Goal: Task Accomplishment & Management: Manage account settings

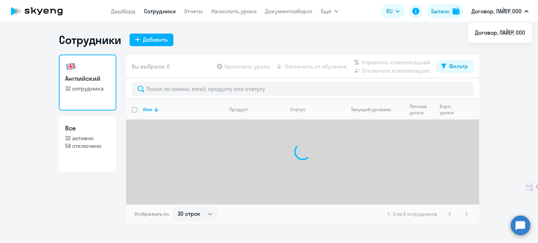
select select "30"
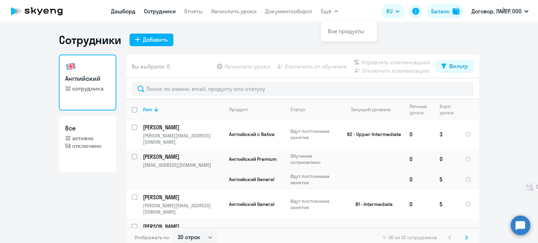
click at [125, 11] on link "Дашборд" at bounding box center [123, 11] width 25 height 7
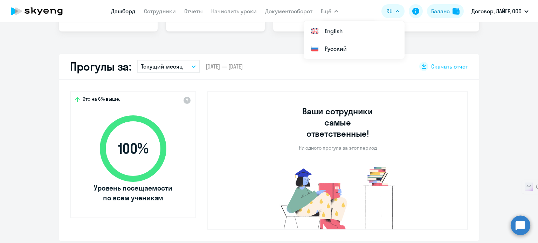
scroll to position [175, 0]
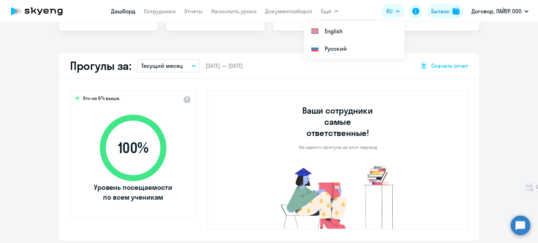
click at [188, 71] on button "Текущий месяц" at bounding box center [168, 65] width 63 height 13
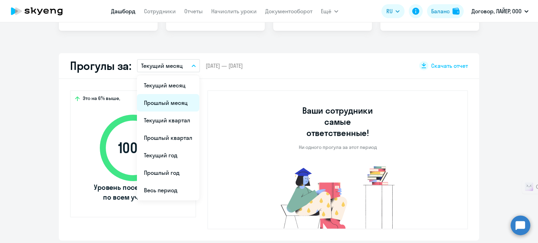
click at [178, 103] on li "Прошлый месяц" at bounding box center [168, 103] width 62 height 18
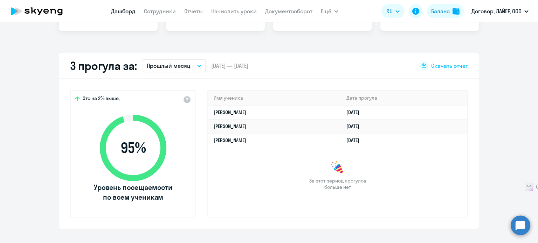
click at [164, 67] on p "Прошлый месяц" at bounding box center [169, 66] width 44 height 8
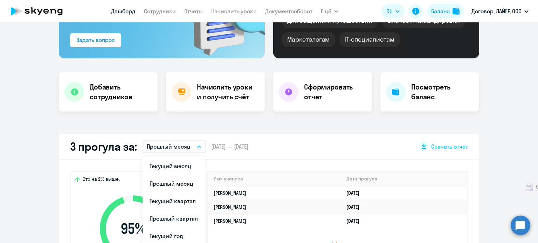
scroll to position [0, 0]
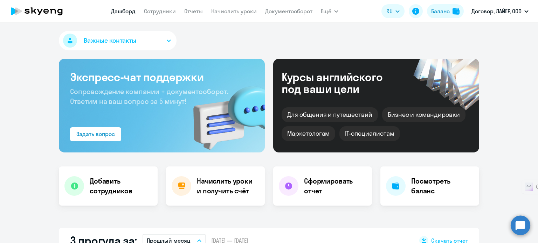
select select "30"
click at [25, 9] on icon at bounding box center [37, 11] width 62 height 18
click at [159, 12] on link "Сотрудники" at bounding box center [160, 11] width 32 height 7
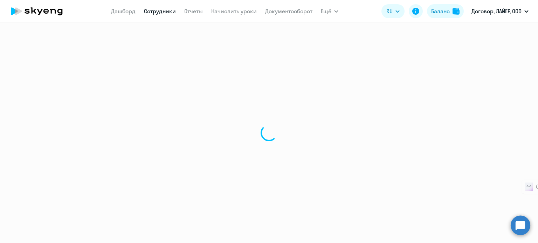
select select "30"
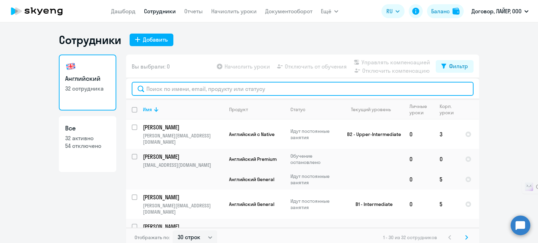
click at [194, 88] on input "text" at bounding box center [303, 89] width 342 height 14
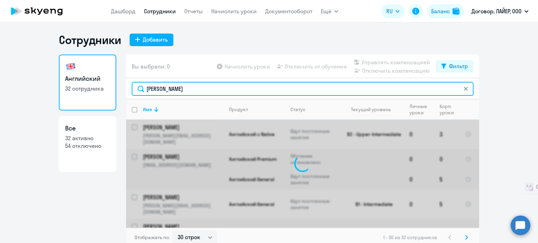
type input "[PERSON_NAME]"
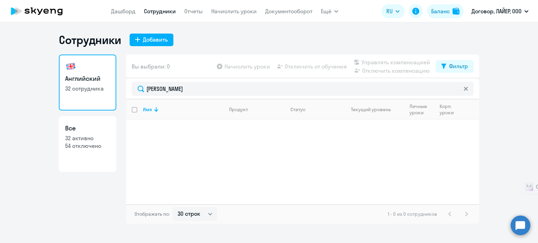
click at [133, 112] on input "select all" at bounding box center [139, 114] width 14 height 14
checkbox input "false"
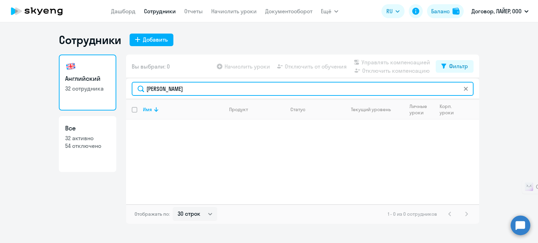
click at [178, 89] on input "[PERSON_NAME]" at bounding box center [303, 89] width 342 height 14
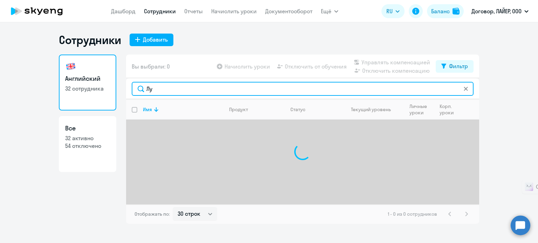
type input "[PERSON_NAME]"
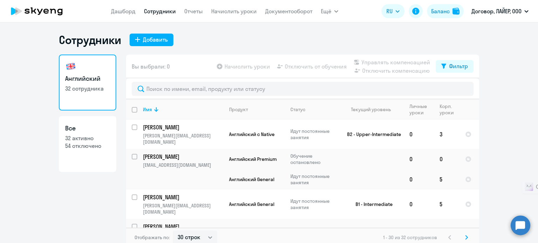
click at [124, 15] on app-menu-item-link "Дашборд" at bounding box center [123, 11] width 25 height 9
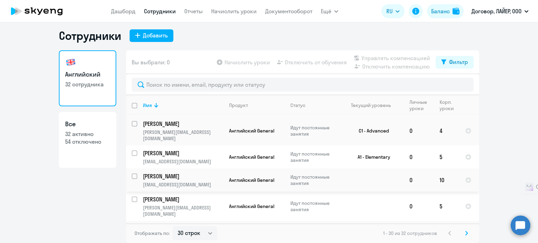
scroll to position [397, 0]
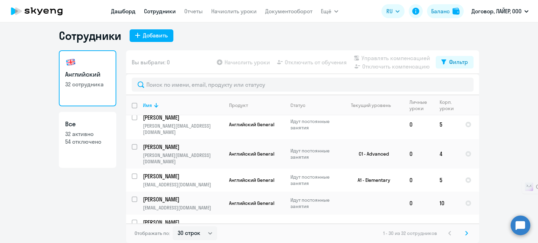
click at [114, 10] on link "Дашборд" at bounding box center [123, 11] width 25 height 7
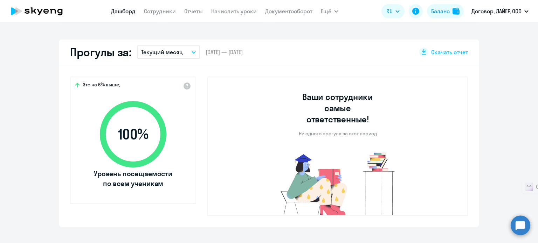
scroll to position [109, 0]
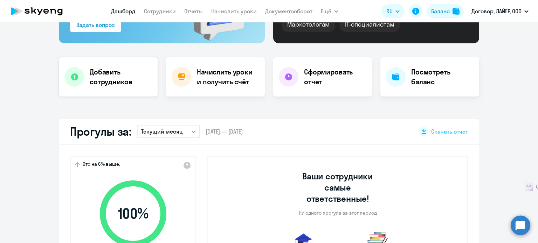
click at [121, 81] on h4 "Добавить сотрудников" at bounding box center [121, 77] width 62 height 20
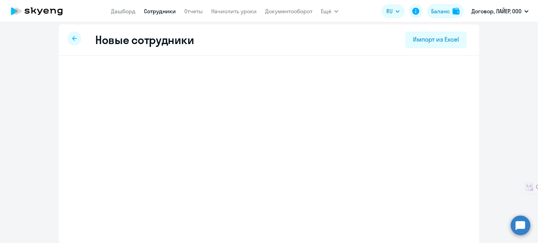
select select "english_adult_not_native_speaker"
select select "3"
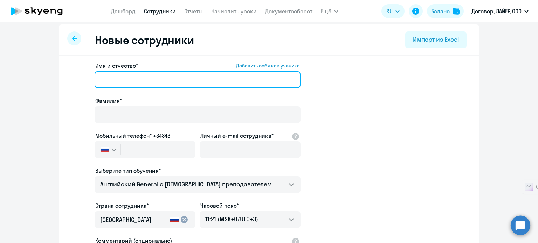
click at [121, 84] on input "Имя и отчество* Добавить себя как ученика" at bounding box center [198, 79] width 206 height 17
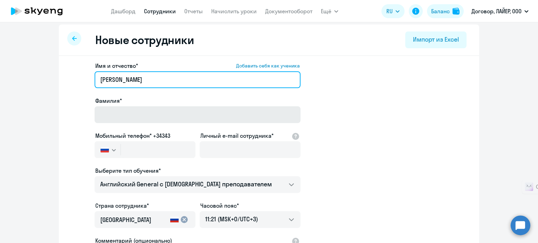
type input "[PERSON_NAME]"
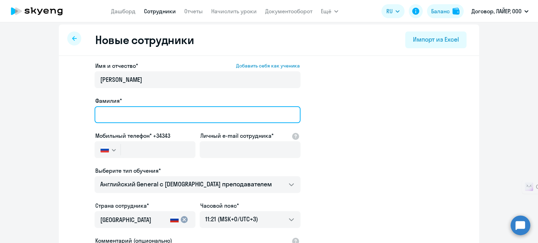
click at [203, 119] on input "Фамилия*" at bounding box center [198, 114] width 206 height 17
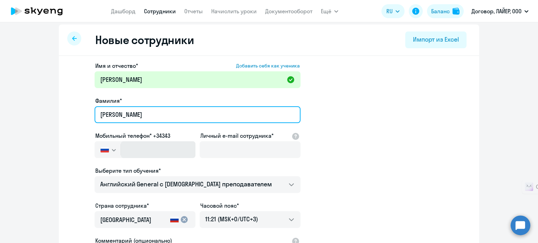
type input "[PERSON_NAME]"
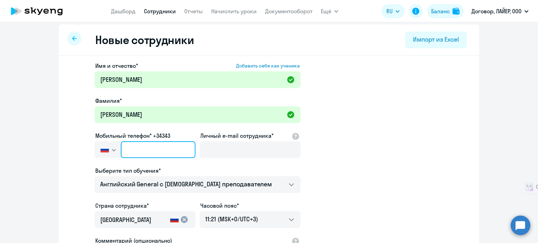
click at [161, 155] on input "text" at bounding box center [158, 149] width 75 height 17
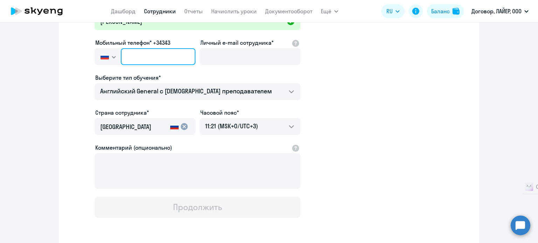
scroll to position [123, 0]
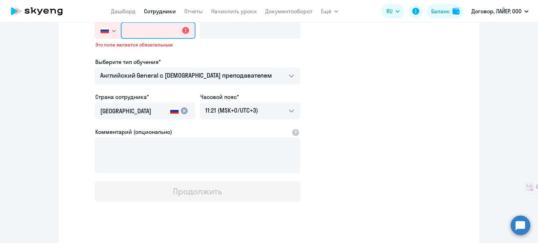
paste input "[PHONE_NUMBER]"
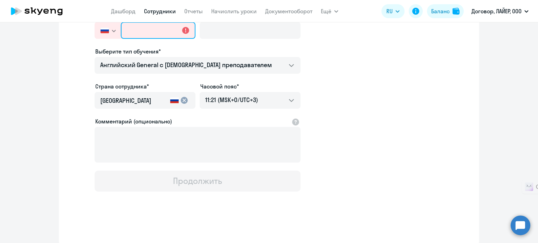
type input "[PHONE_NUMBER]"
drag, startPoint x: 405, startPoint y: 133, endPoint x: 360, endPoint y: 123, distance: 45.9
click at [400, 131] on app-new-student-form "Имя и отчество* Добавить себя как ученика [PERSON_NAME]* [PERSON_NAME] телефон*…" at bounding box center [269, 67] width 398 height 250
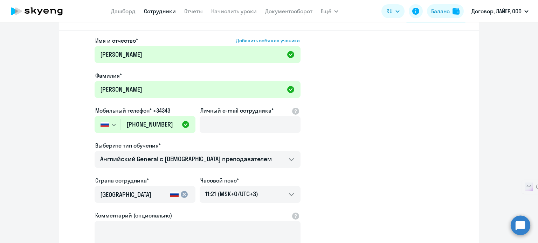
scroll to position [18, 0]
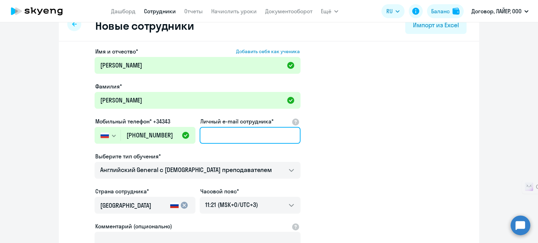
paste input "[EMAIL_ADDRESS][DOMAIN_NAME]"
type input "[EMAIL_ADDRESS][DOMAIN_NAME]"
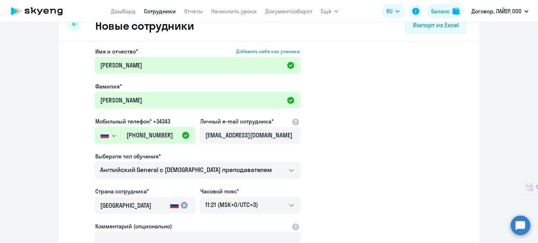
click at [353, 156] on app-new-student-form "Имя и отчество* Добавить себя как ученика [PERSON_NAME]* [PERSON_NAME] телефон*…" at bounding box center [269, 172] width 398 height 250
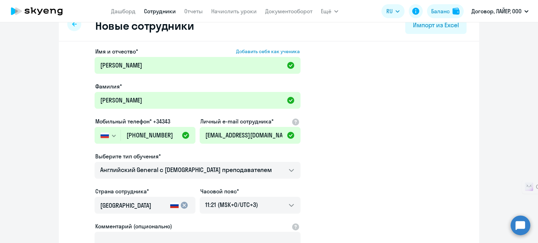
scroll to position [123, 0]
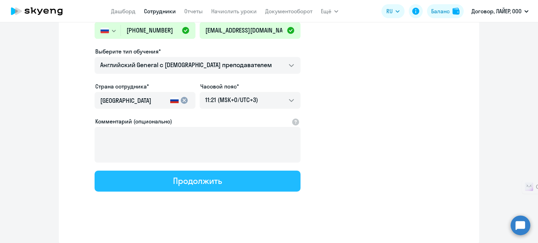
click at [208, 183] on div "Продолжить" at bounding box center [197, 180] width 49 height 11
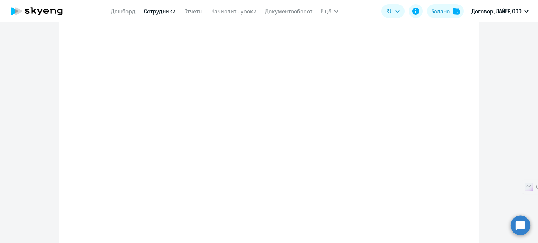
select select "english_adult_not_native_speaker"
select select "3"
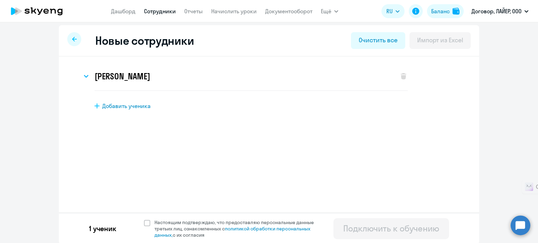
scroll to position [4, 0]
click at [146, 224] on span at bounding box center [147, 222] width 6 height 6
click at [144, 219] on input "Настоящим подтверждаю, что предоставляю персональные данные третьих лиц, ознако…" at bounding box center [144, 218] width 0 height 0
checkbox input "true"
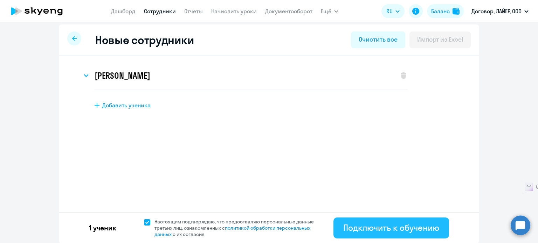
click at [390, 231] on div "Подключить к обучению" at bounding box center [391, 227] width 96 height 11
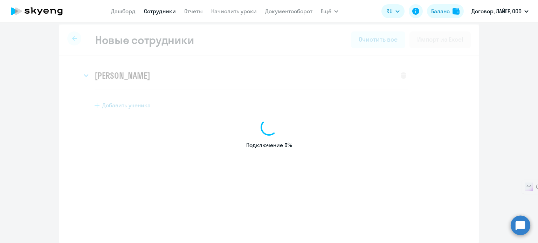
select select "english_adult_not_native_speaker"
select select "3"
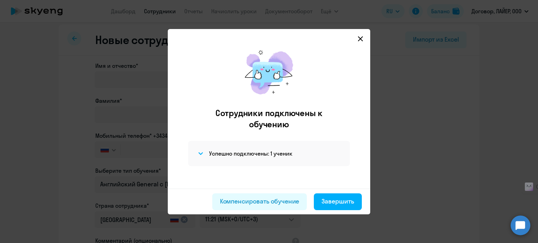
click at [358, 38] on icon at bounding box center [360, 39] width 6 height 6
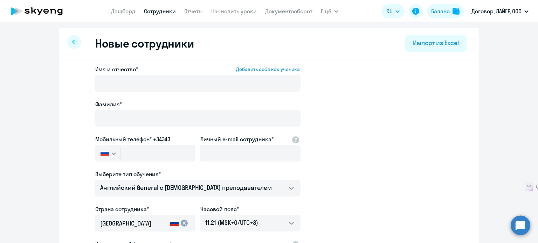
select select "30"
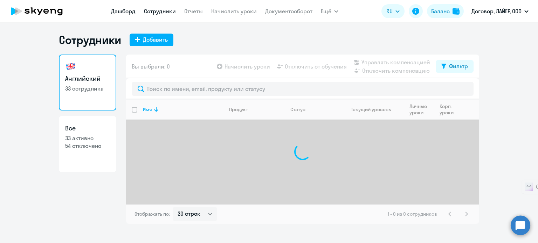
click at [120, 8] on link "Дашборд" at bounding box center [123, 11] width 25 height 7
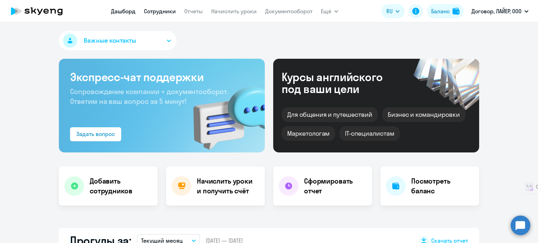
click at [171, 11] on link "Сотрудники" at bounding box center [160, 11] width 32 height 7
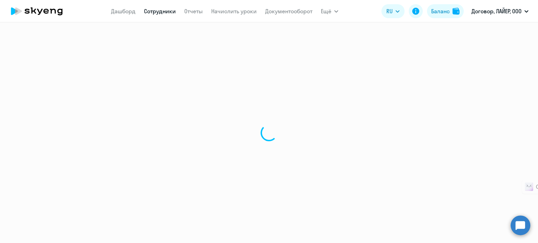
select select "30"
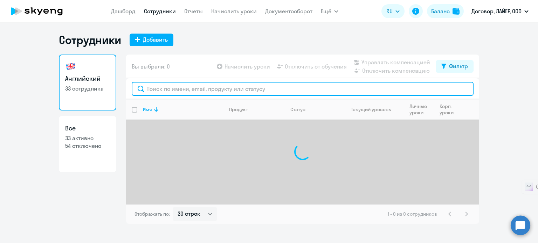
click at [191, 89] on input "text" at bounding box center [303, 89] width 342 height 14
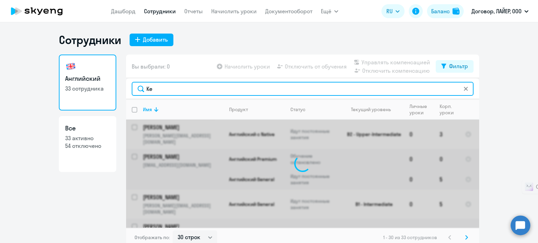
type input "K"
type input "[PERSON_NAME]"
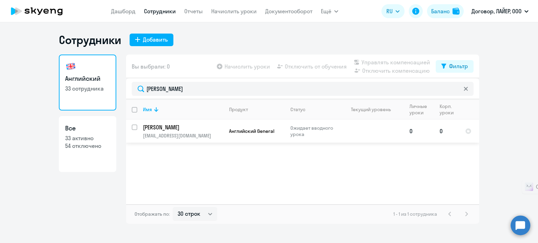
click at [136, 127] on input "select row 42871500" at bounding box center [139, 132] width 14 height 14
checkbox input "true"
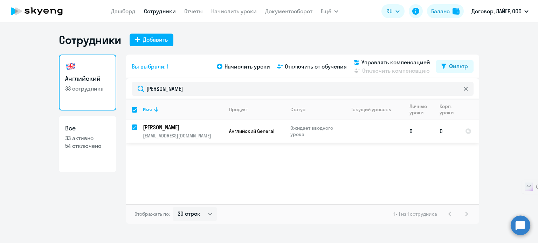
click at [136, 127] on input "deselect row 42871500" at bounding box center [139, 132] width 14 height 14
checkbox input "false"
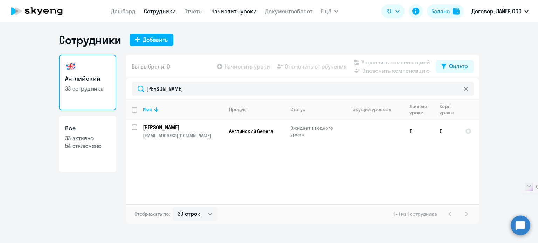
click at [228, 10] on link "Начислить уроки" at bounding box center [234, 11] width 46 height 7
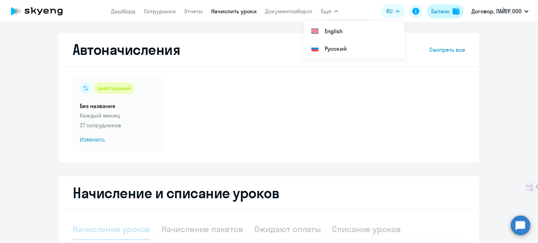
select select "10"
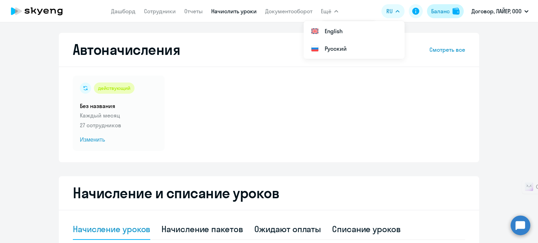
click at [440, 12] on div "Баланс" at bounding box center [440, 11] width 19 height 8
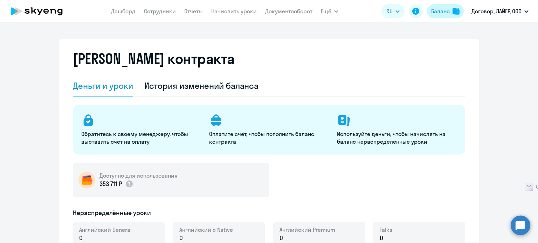
select select "english_adult_not_native_speaker"
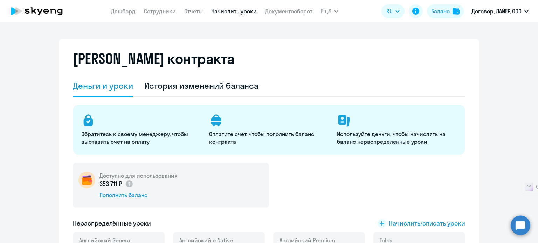
click at [238, 13] on link "Начислить уроки" at bounding box center [234, 11] width 46 height 7
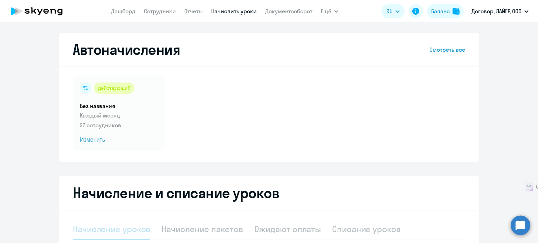
select select "10"
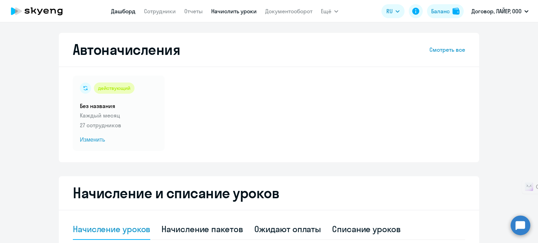
drag, startPoint x: 121, startPoint y: 14, endPoint x: 130, endPoint y: 12, distance: 9.6
click at [121, 13] on link "Дашборд" at bounding box center [123, 11] width 25 height 7
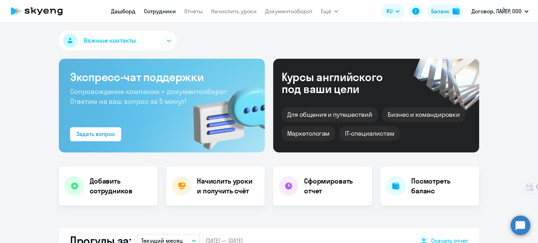
click at [154, 13] on link "Сотрудники" at bounding box center [160, 11] width 32 height 7
select select "30"
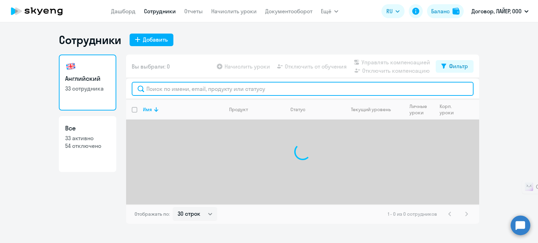
click at [169, 86] on input "text" at bounding box center [303, 89] width 342 height 14
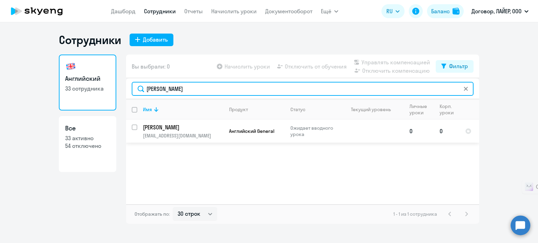
type input "[PERSON_NAME]"
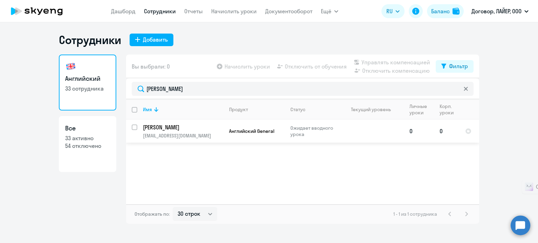
click at [457, 133] on td "0" at bounding box center [447, 131] width 26 height 23
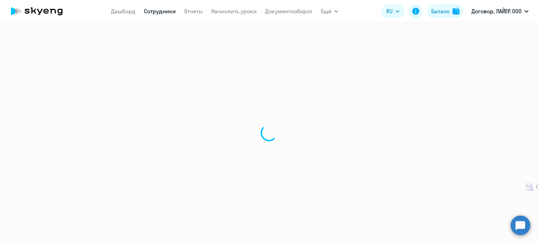
select select "english"
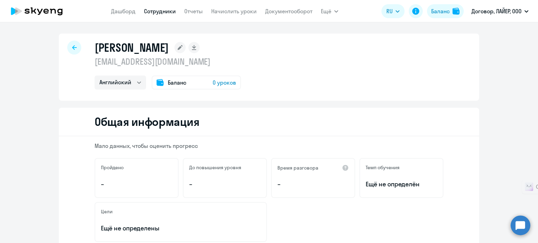
click at [223, 85] on span "0 уроков" at bounding box center [223, 82] width 23 height 8
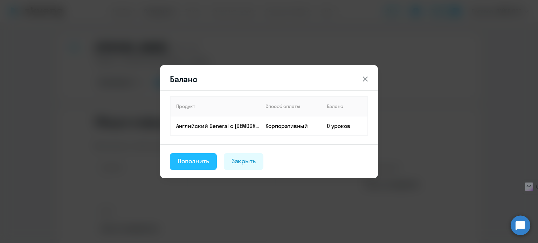
click at [208, 161] on div "Пополнить" at bounding box center [193, 161] width 32 height 9
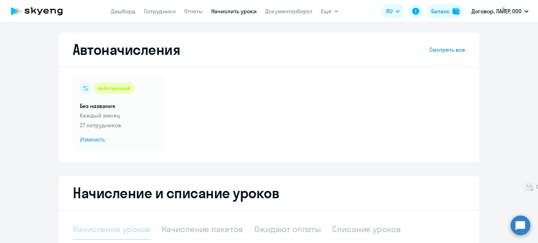
select select "10"
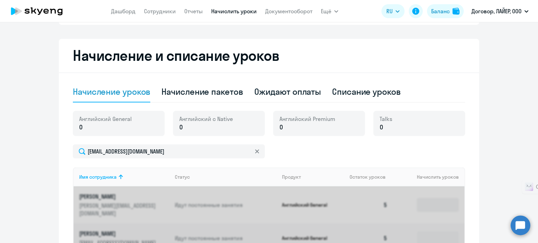
scroll to position [140, 0]
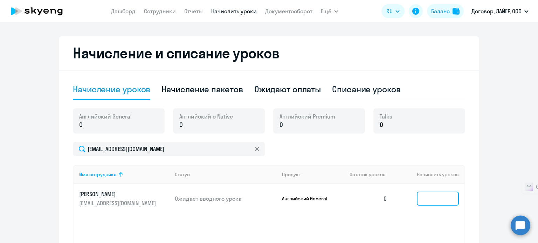
click at [427, 200] on input at bounding box center [438, 199] width 42 height 14
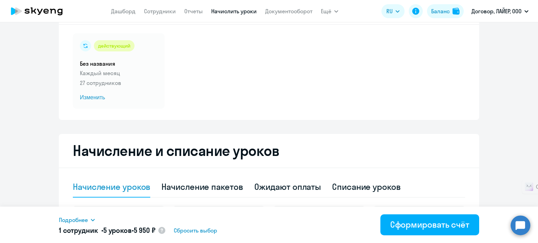
scroll to position [0, 0]
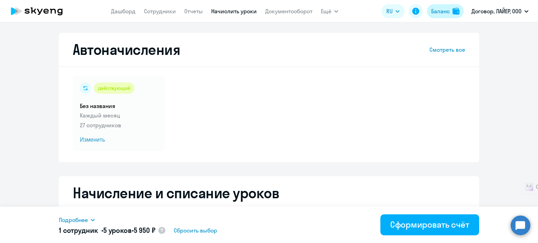
type input "5"
click at [434, 15] on div "Баланс" at bounding box center [440, 11] width 19 height 8
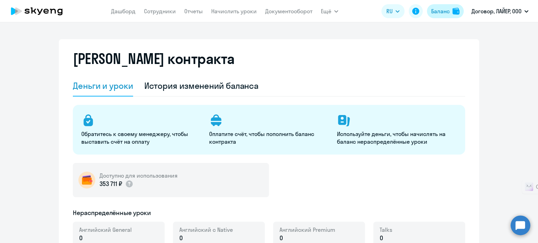
select select "english_adult_not_native_speaker"
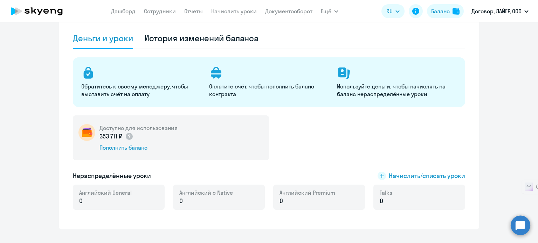
scroll to position [70, 0]
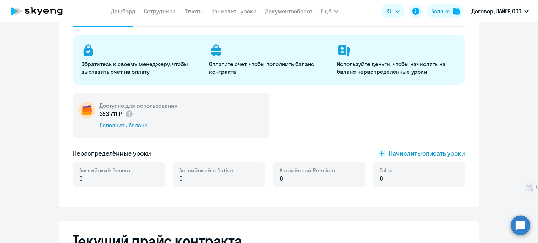
click at [398, 148] on div "Доступно для использования 353 711 ₽ Пополнить баланс Нераспределённые уроки На…" at bounding box center [269, 144] width 392 height 103
click at [399, 153] on span "Начислить/списать уроки" at bounding box center [427, 153] width 76 height 9
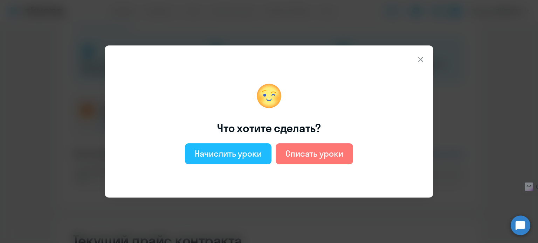
click at [246, 151] on div "Начислить уроки" at bounding box center [228, 153] width 67 height 11
select select "english_adult_not_native_speaker"
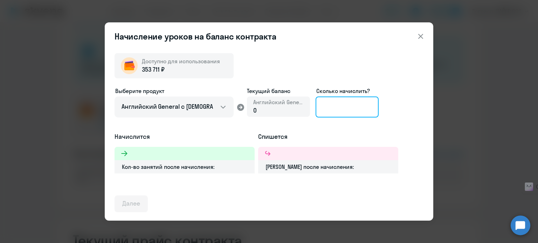
click at [347, 111] on input at bounding box center [346, 107] width 63 height 21
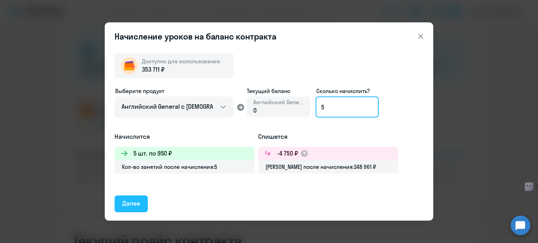
type input "5"
click at [134, 201] on div "Далее" at bounding box center [131, 203] width 18 height 9
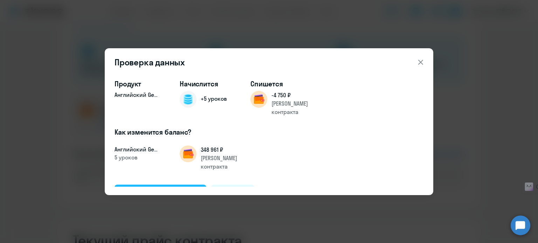
click at [165, 188] on div "Подтвердить и начислить" at bounding box center [160, 192] width 76 height 9
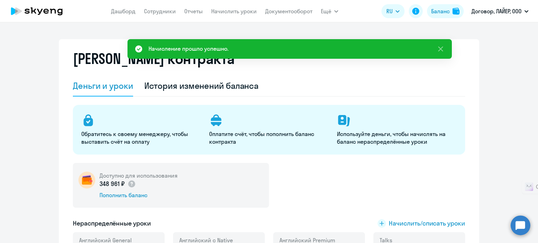
scroll to position [0, 0]
click at [132, 11] on link "Дашборд" at bounding box center [123, 11] width 25 height 7
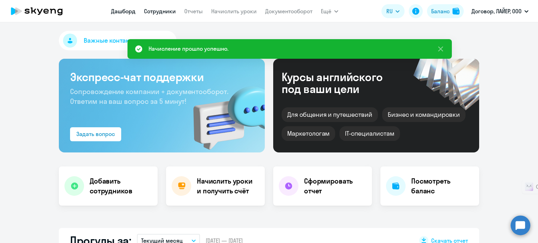
click at [165, 11] on link "Сотрудники" at bounding box center [160, 11] width 32 height 7
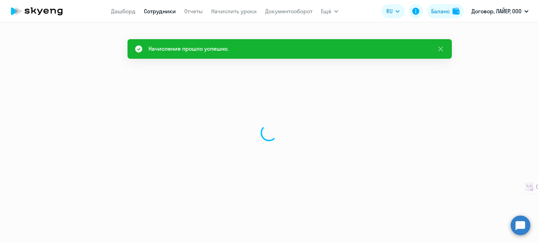
select select "30"
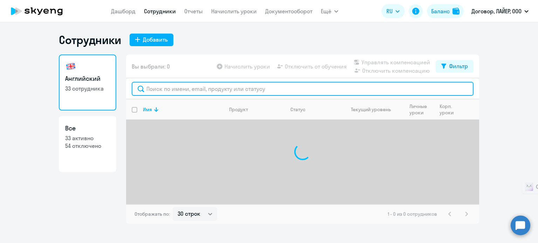
click at [184, 86] on input "text" at bounding box center [303, 89] width 342 height 14
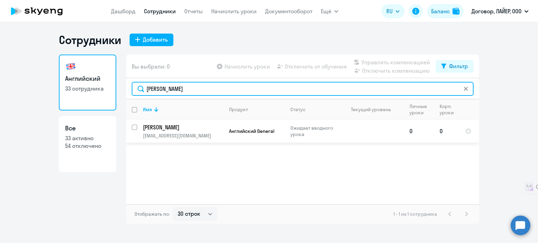
type input "[PERSON_NAME]"
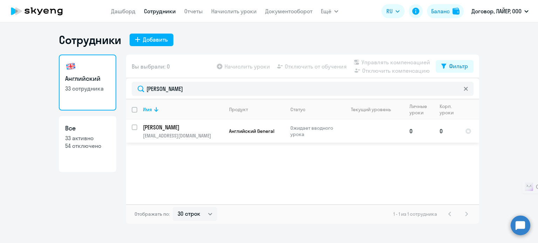
click at [447, 138] on td "0" at bounding box center [447, 131] width 26 height 23
select select "english"
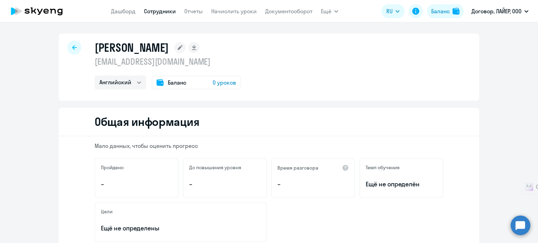
click at [230, 83] on span "0 уроков" at bounding box center [223, 82] width 23 height 8
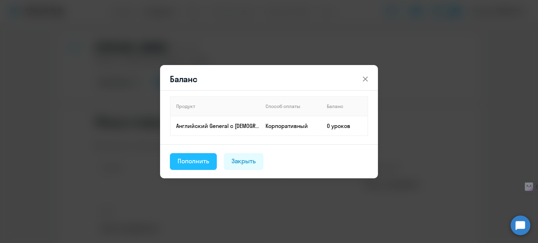
click at [210, 163] on button "Пополнить" at bounding box center [193, 161] width 47 height 17
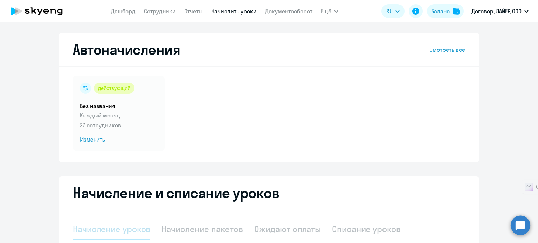
select select "10"
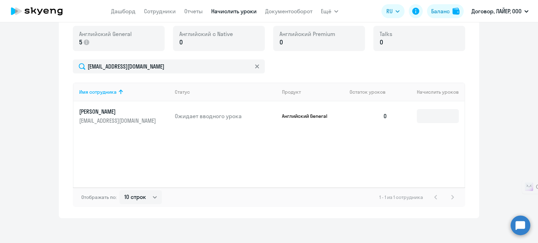
scroll to position [225, 0]
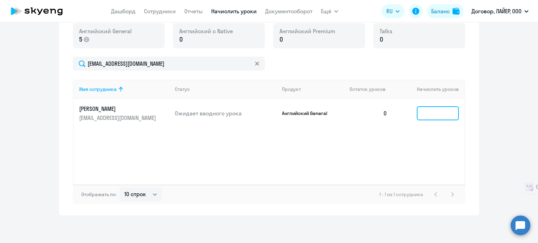
click at [424, 113] on input at bounding box center [438, 113] width 42 height 14
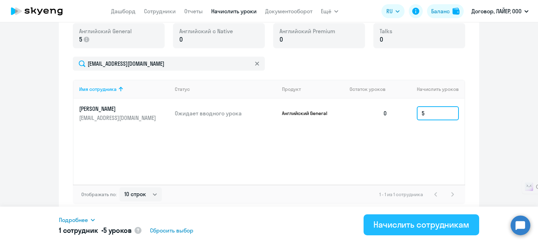
type input "5"
click at [391, 224] on div "Начислить сотрудникам" at bounding box center [421, 224] width 96 height 11
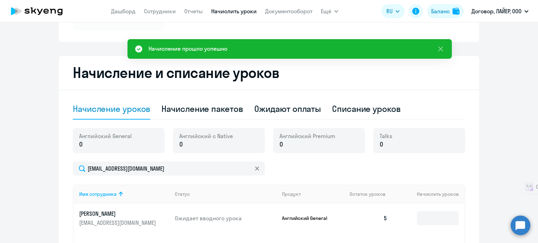
scroll to position [0, 0]
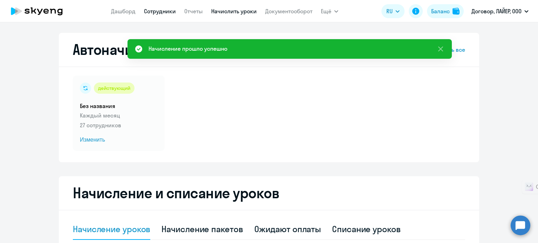
click at [148, 9] on link "Сотрудники" at bounding box center [160, 11] width 32 height 7
select select "30"
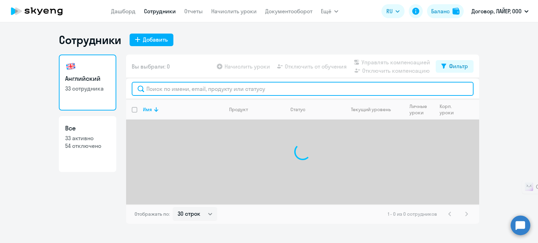
click at [178, 85] on input "text" at bounding box center [303, 89] width 342 height 14
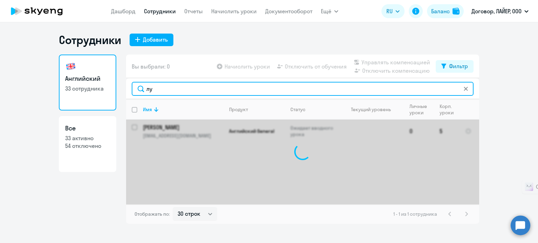
type input "л"
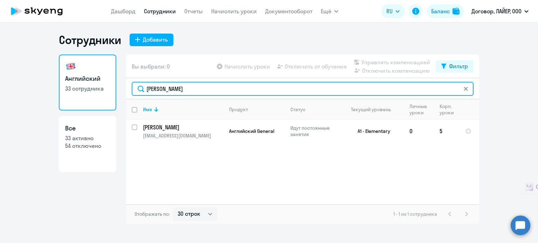
type input "[PERSON_NAME]"
